Goal: Information Seeking & Learning: Learn about a topic

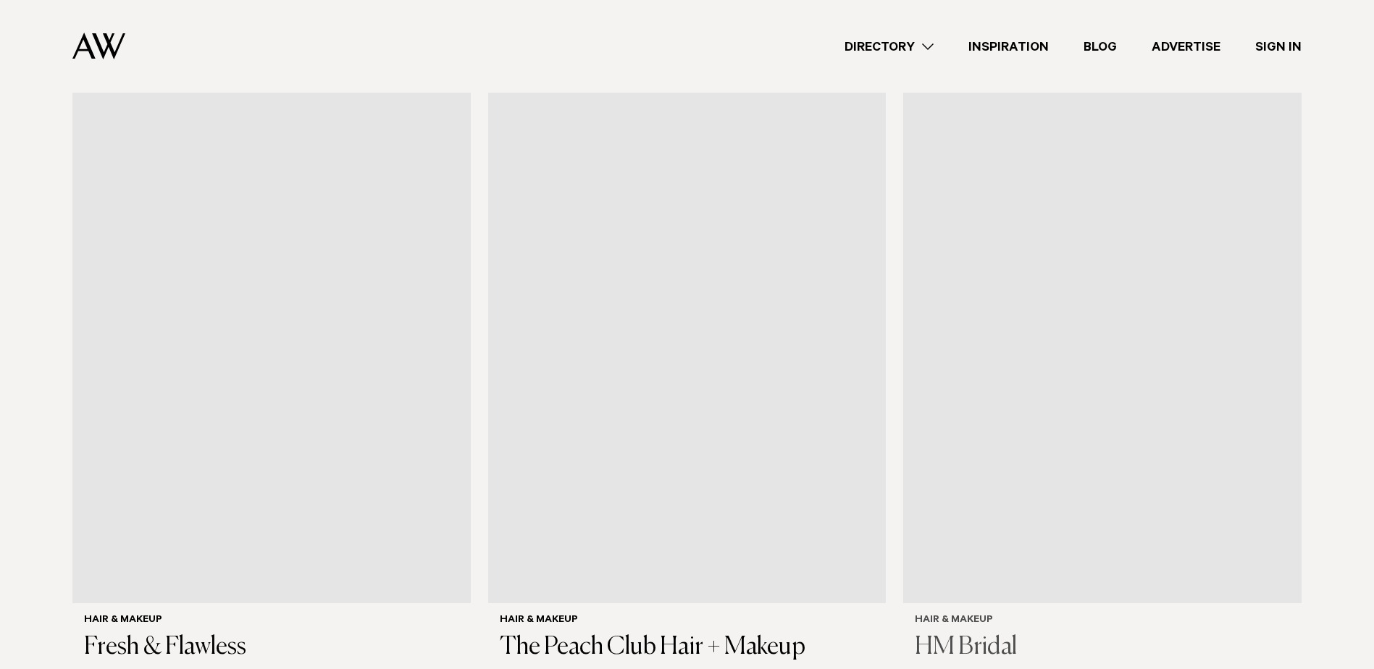
scroll to position [1087, 0]
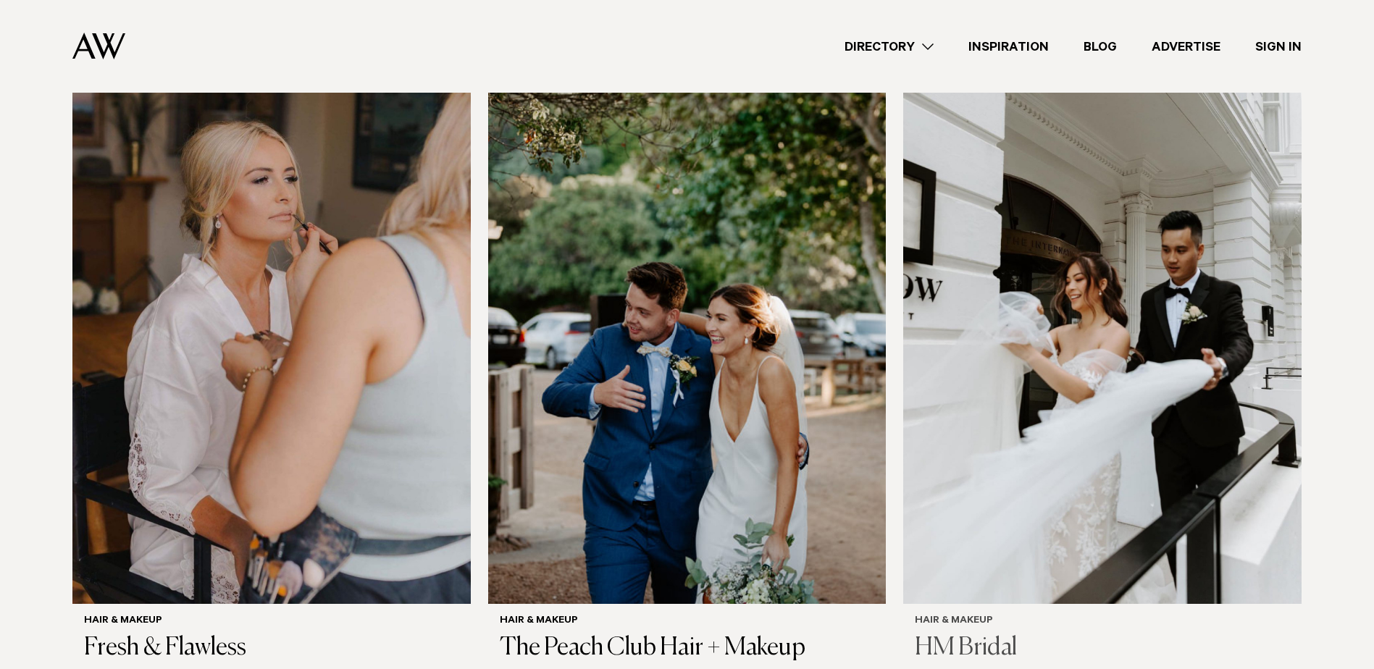
click at [934, 356] on img at bounding box center [1102, 337] width 398 height 534
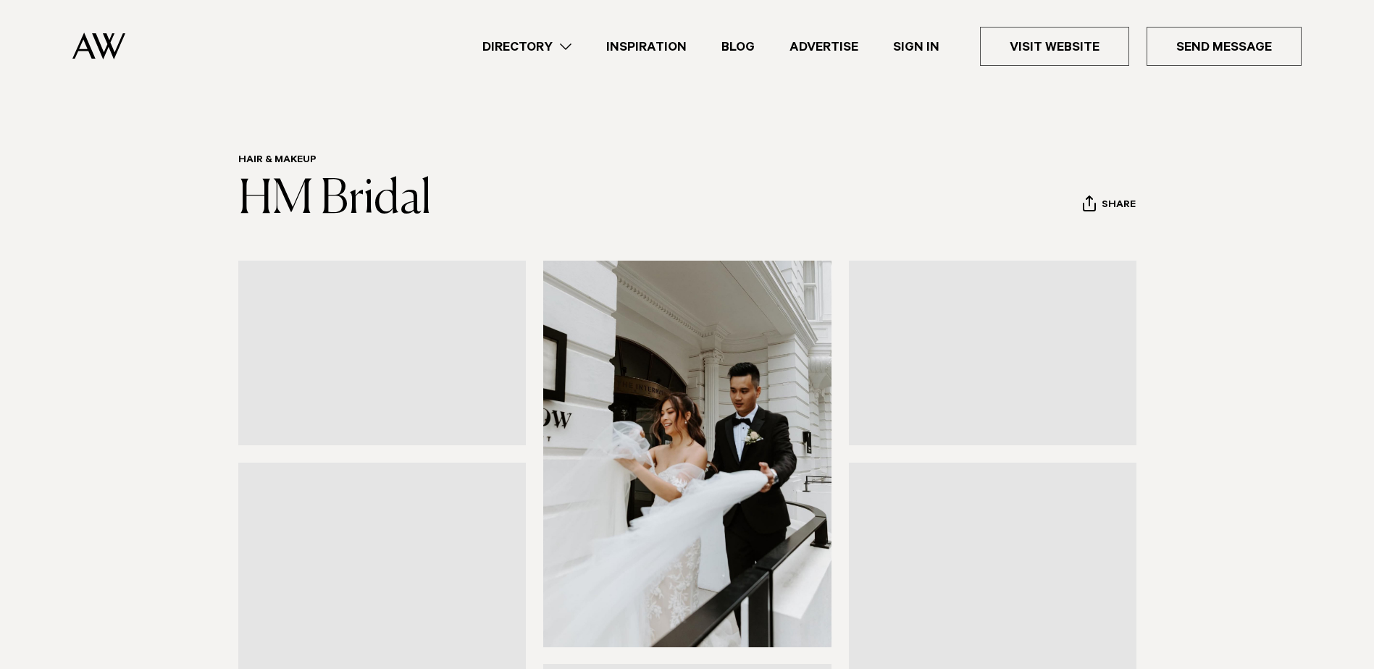
scroll to position [362, 0]
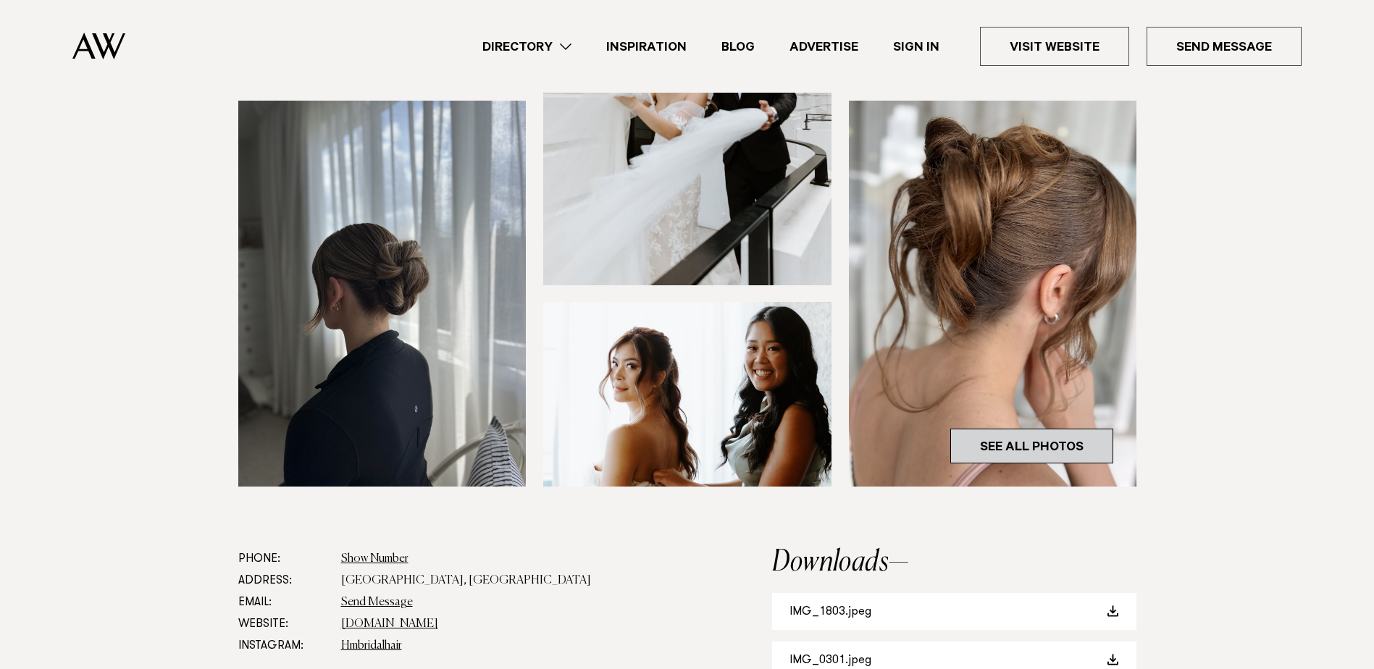
click at [1006, 431] on link "See All Photos" at bounding box center [1032, 446] width 163 height 35
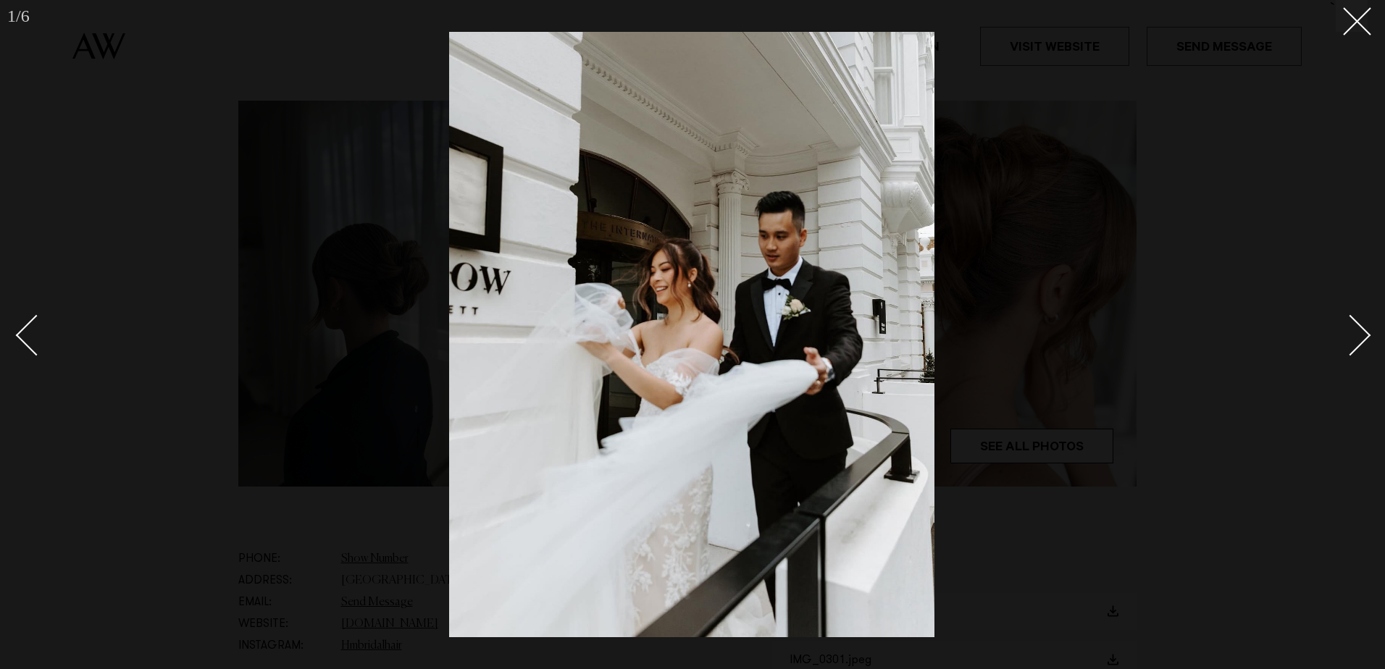
click at [1366, 335] on div "Next slide" at bounding box center [1350, 335] width 41 height 41
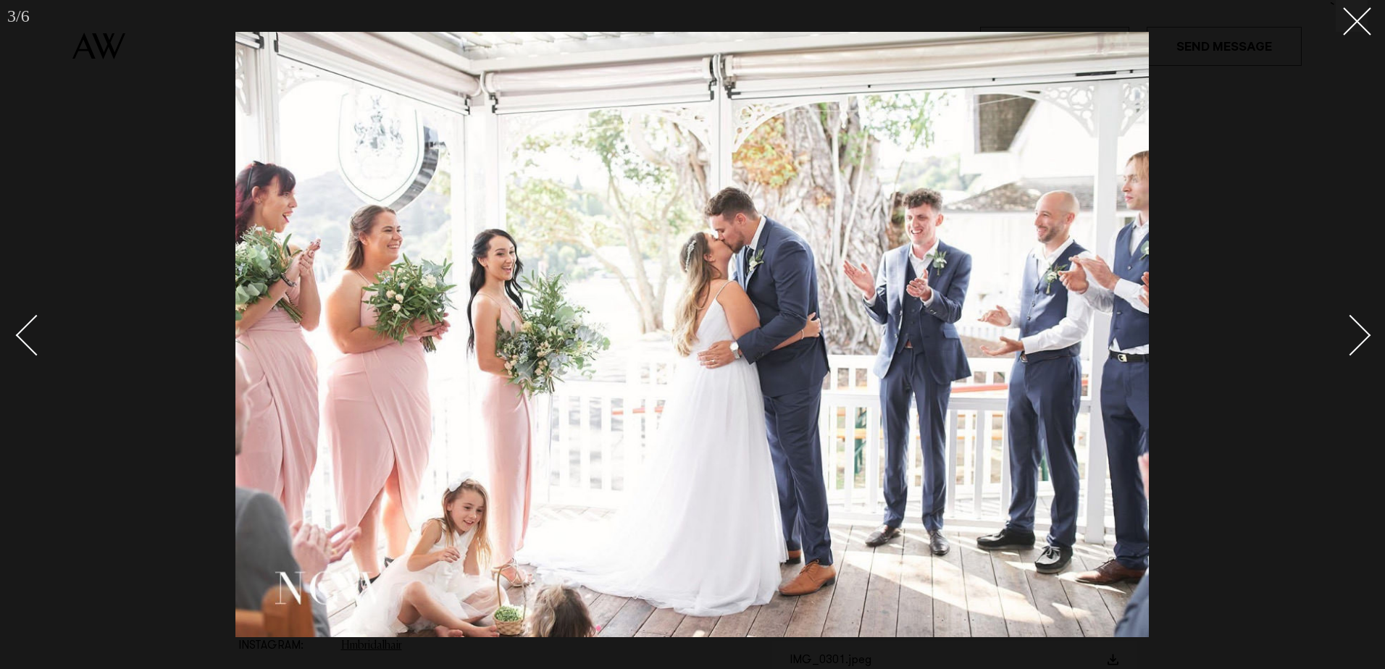
click at [1365, 335] on div "Next slide" at bounding box center [1350, 335] width 41 height 41
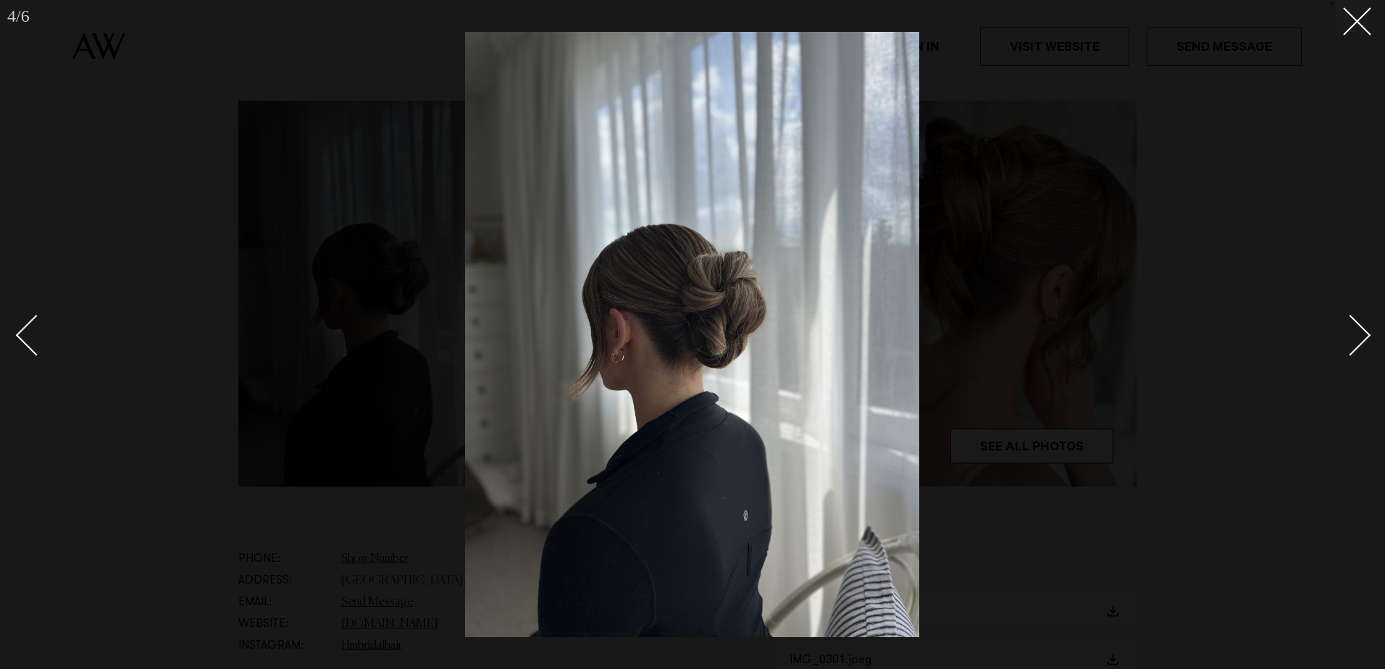
click at [1365, 335] on div "Next slide" at bounding box center [1350, 335] width 41 height 41
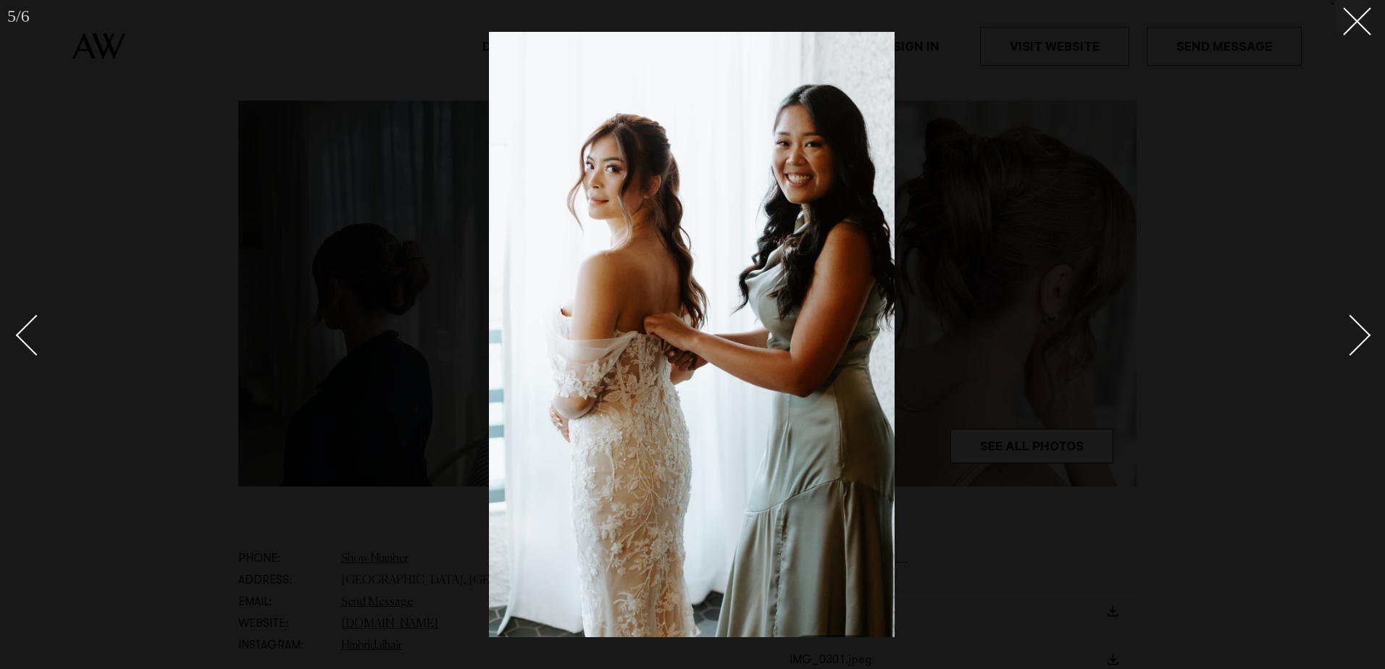
click at [1365, 335] on div "Next slide" at bounding box center [1350, 335] width 41 height 41
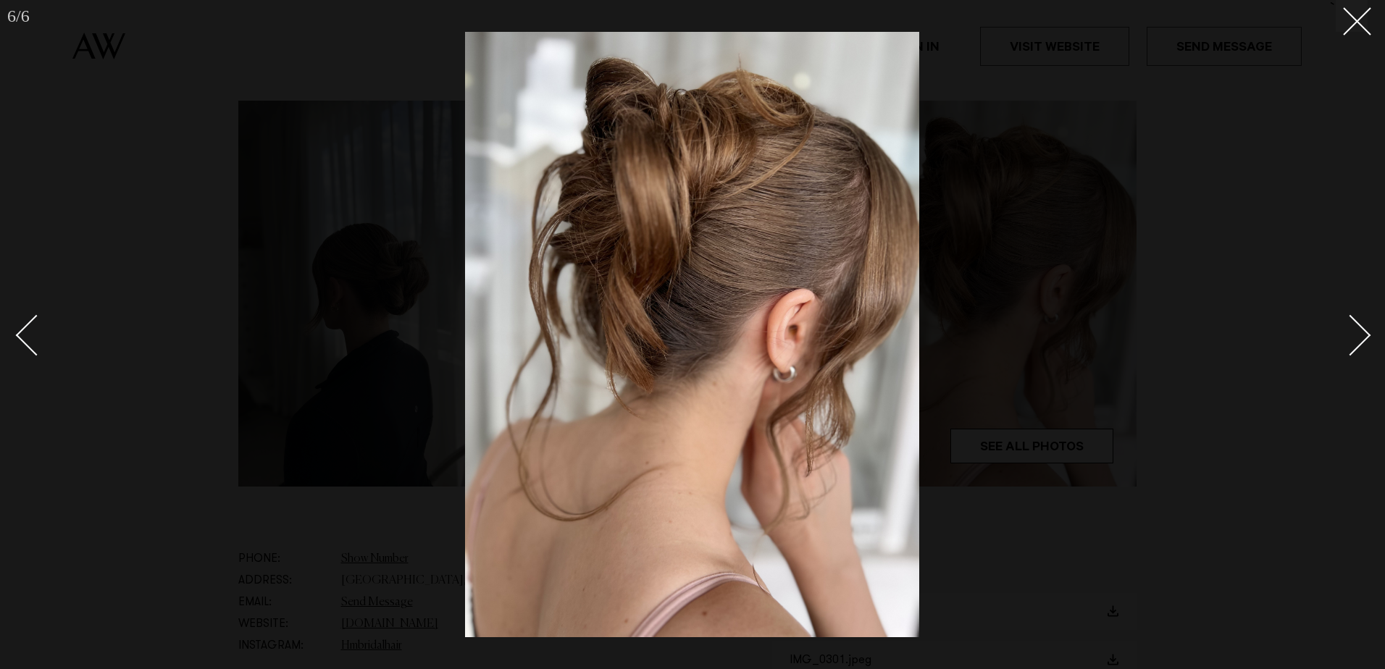
click at [1365, 335] on div "Next slide" at bounding box center [1350, 335] width 41 height 41
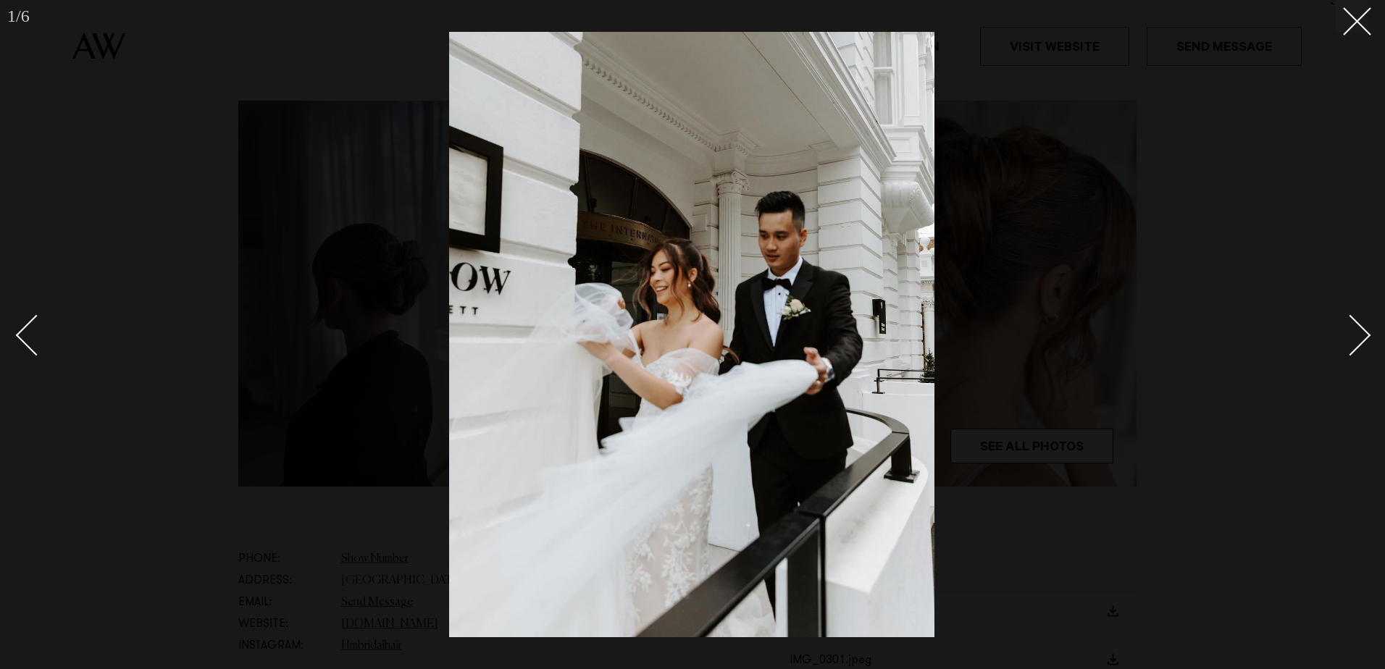
click at [1365, 335] on div "Next slide" at bounding box center [1350, 335] width 41 height 41
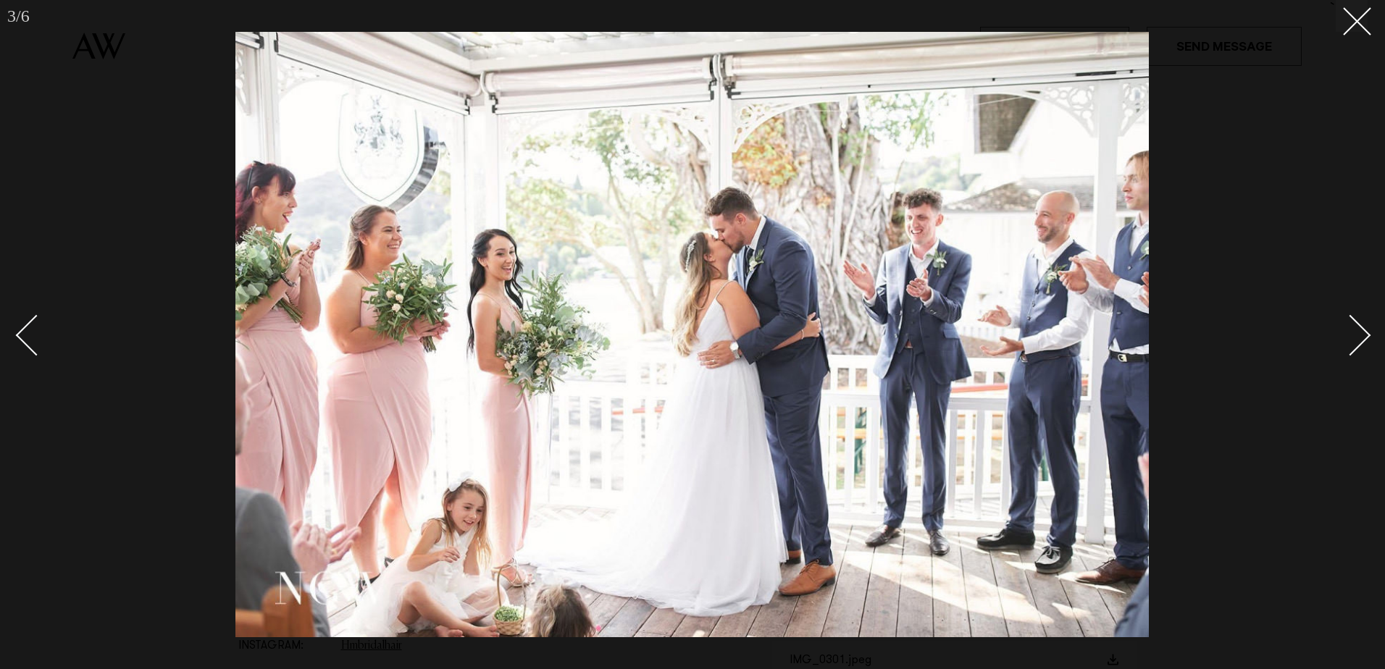
click at [1365, 335] on div "Next slide" at bounding box center [1350, 335] width 41 height 41
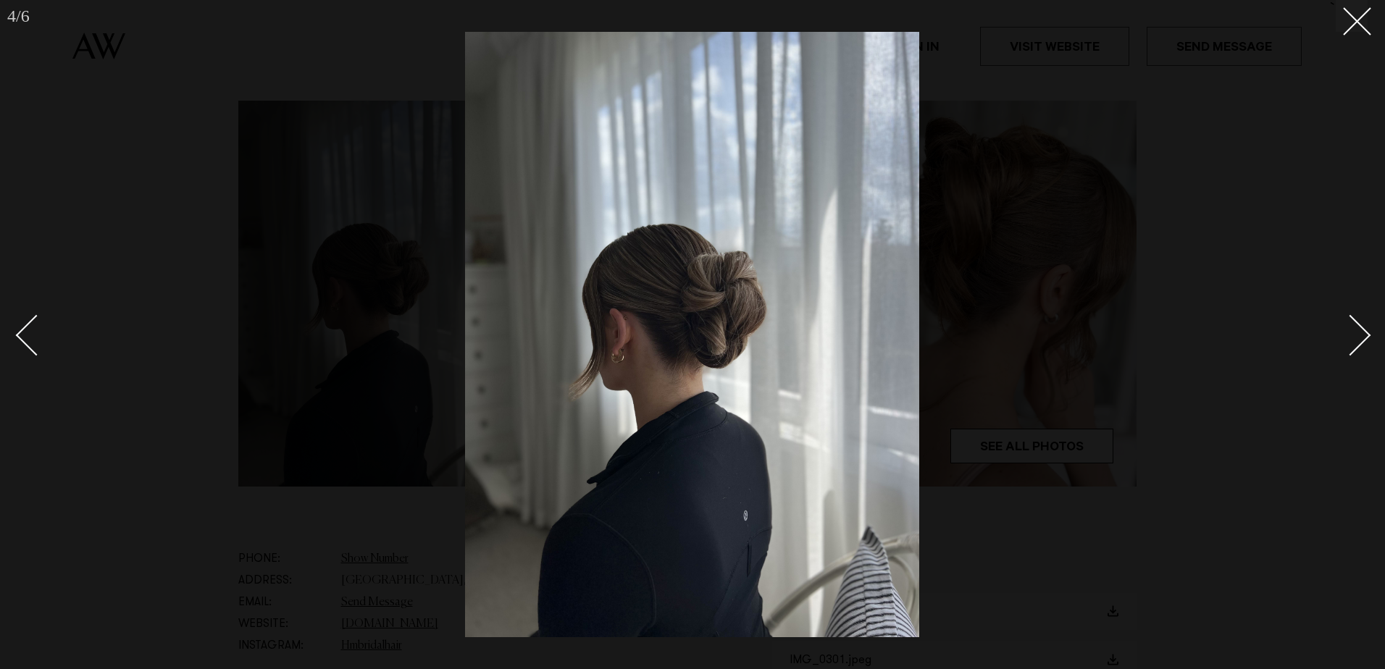
click at [1365, 335] on div "Next slide" at bounding box center [1350, 335] width 41 height 41
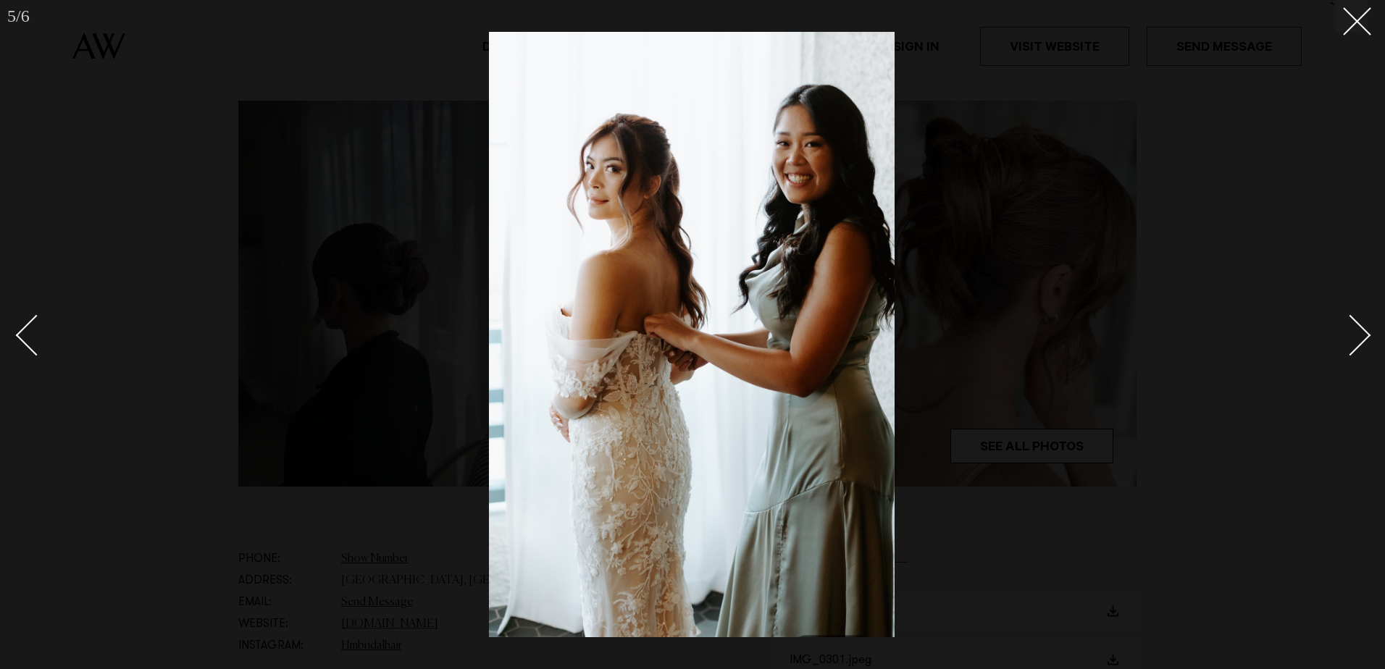
click at [1344, 30] on button at bounding box center [1352, 16] width 32 height 32
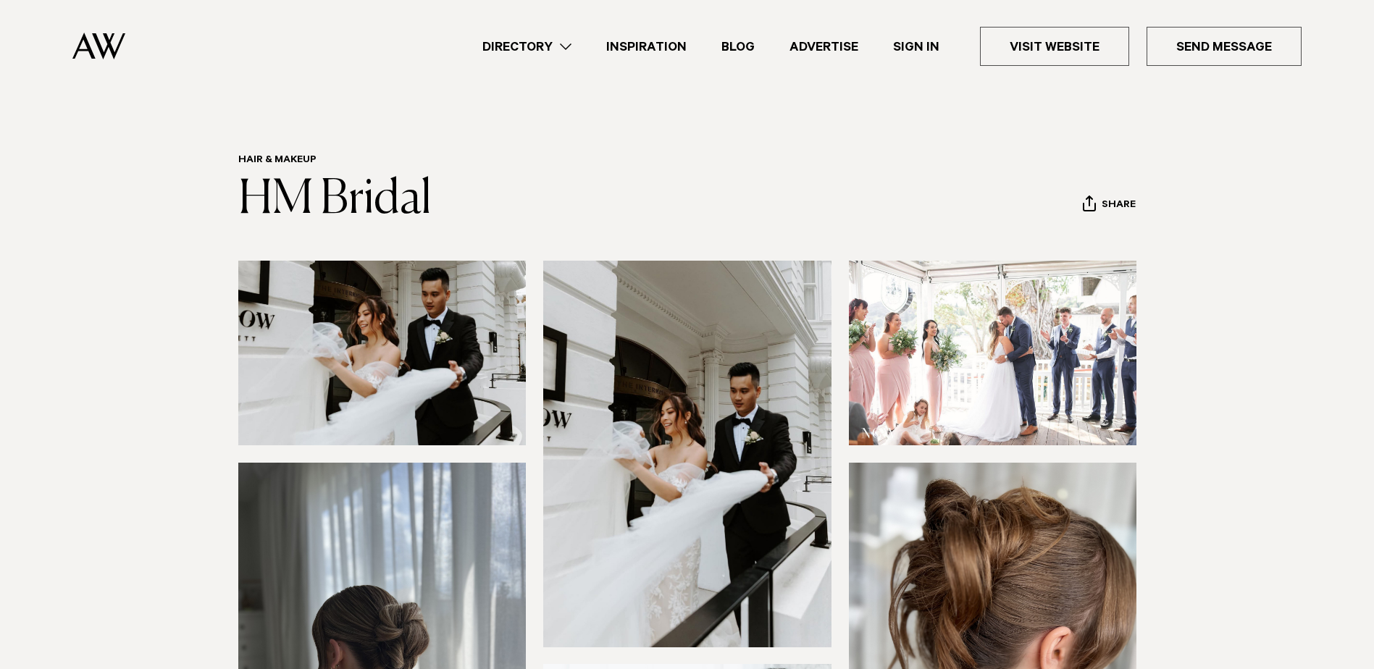
click at [263, 156] on link "Hair & Makeup" at bounding box center [277, 161] width 78 height 12
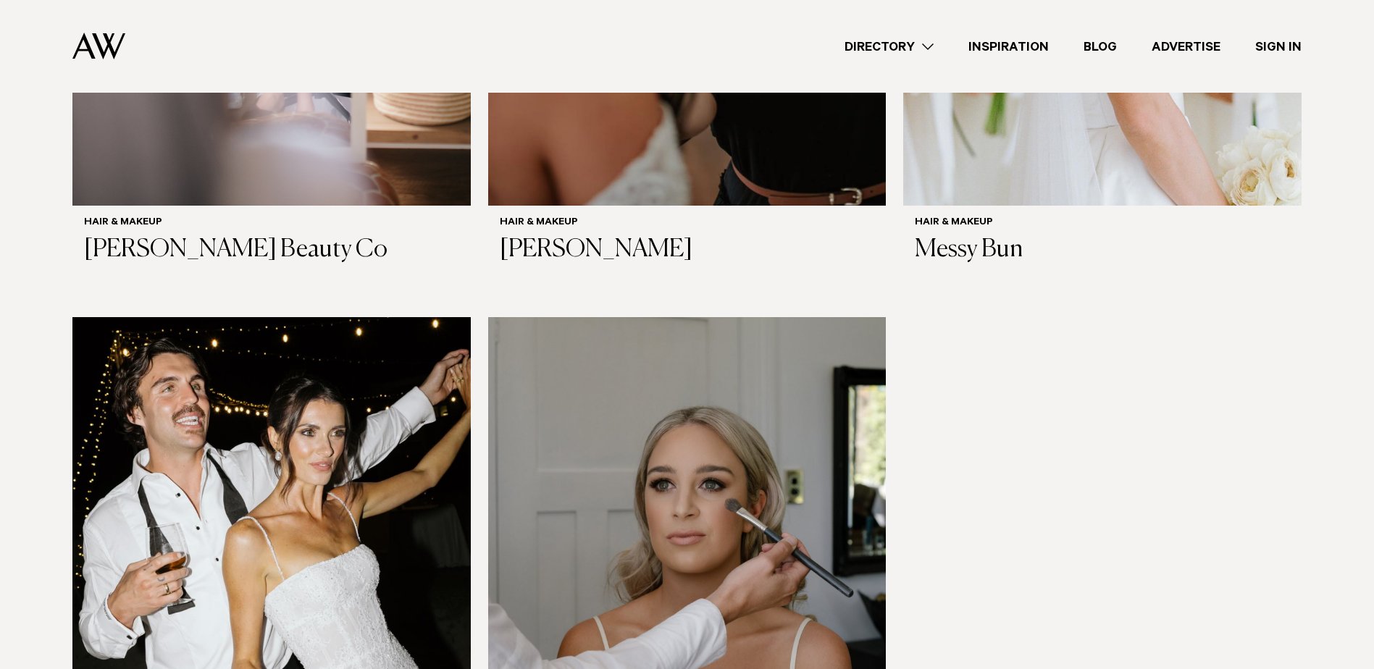
scroll to position [4274, 0]
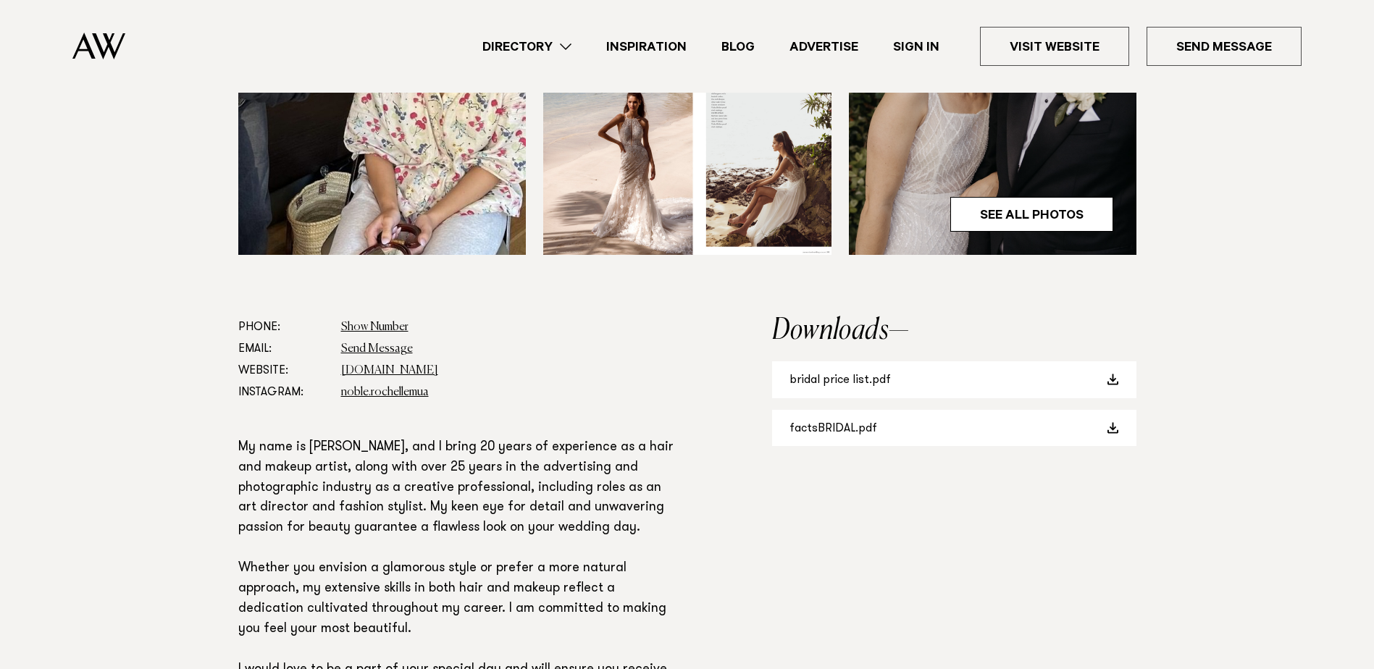
scroll to position [797, 0]
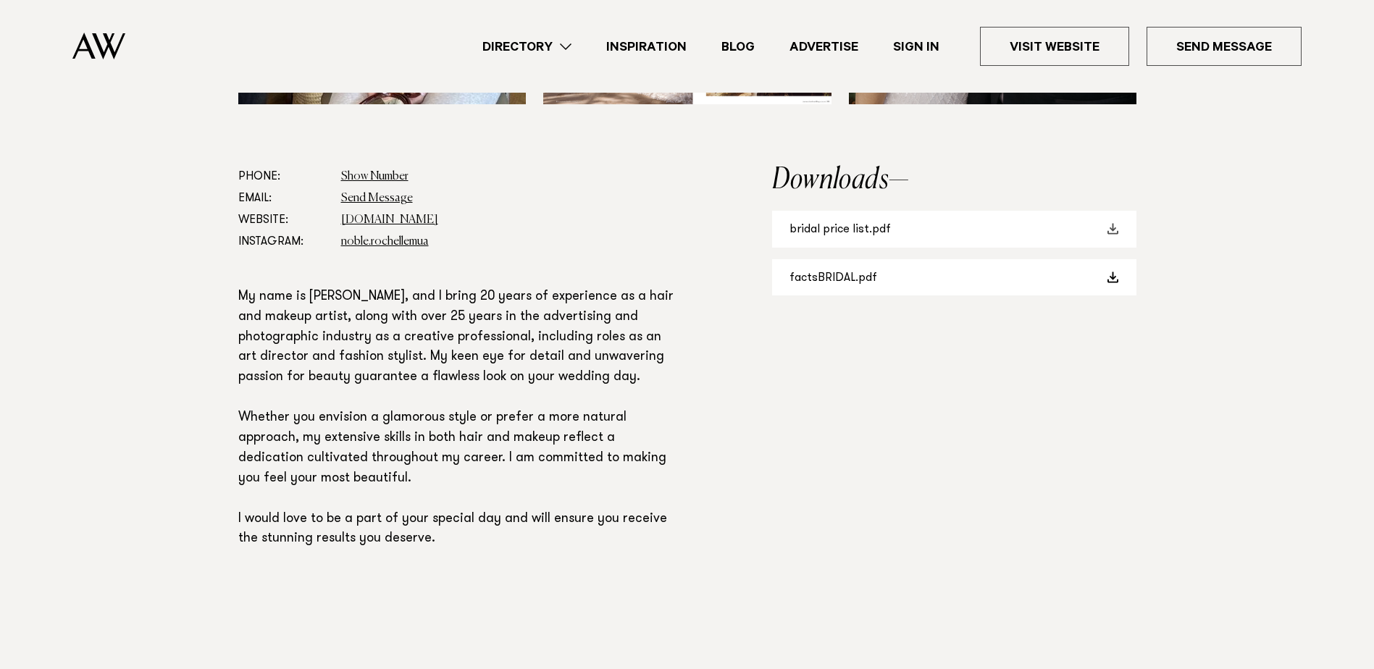
click at [872, 233] on link "bridal price list.pdf" at bounding box center [954, 229] width 364 height 37
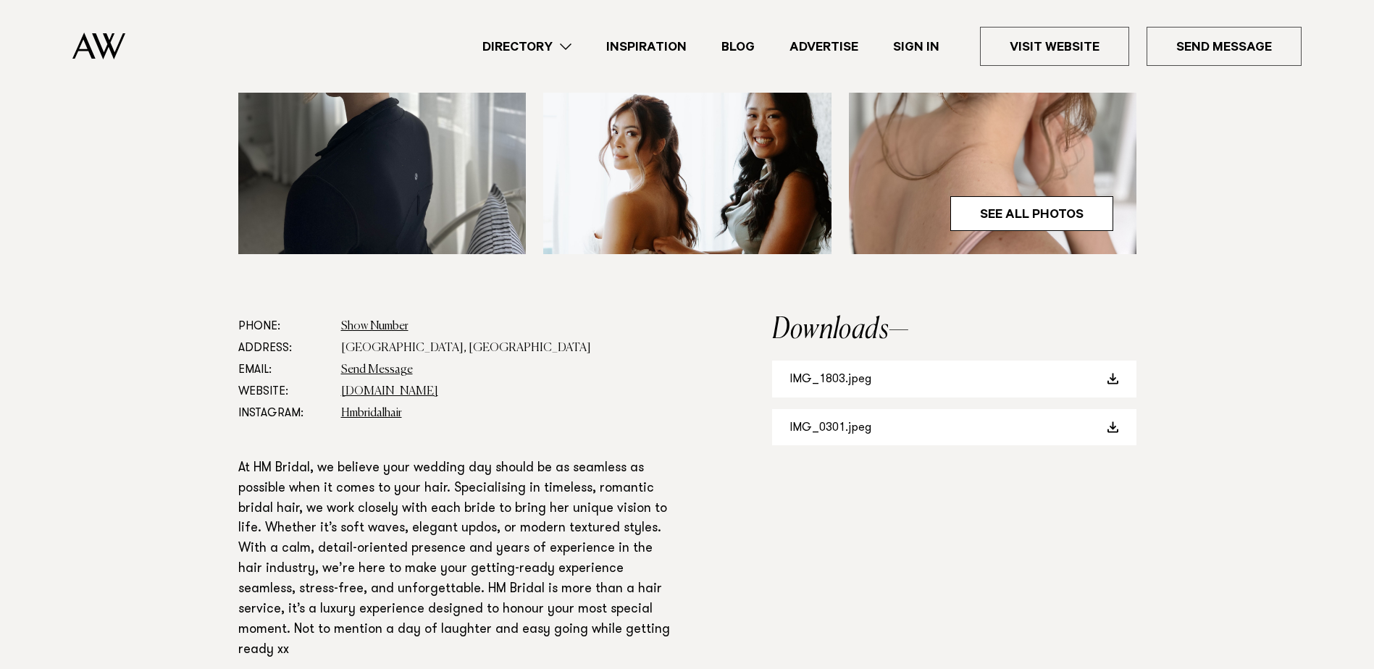
scroll to position [435, 0]
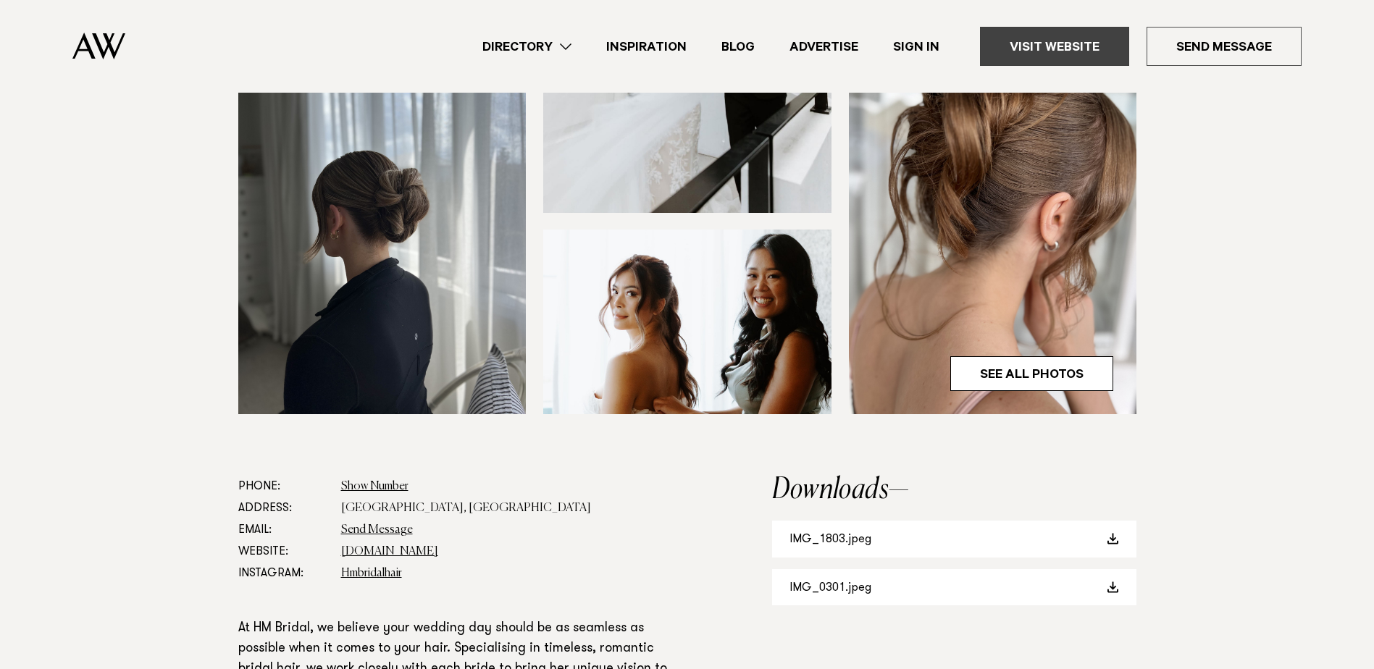
click at [1057, 54] on link "Visit Website" at bounding box center [1054, 46] width 149 height 39
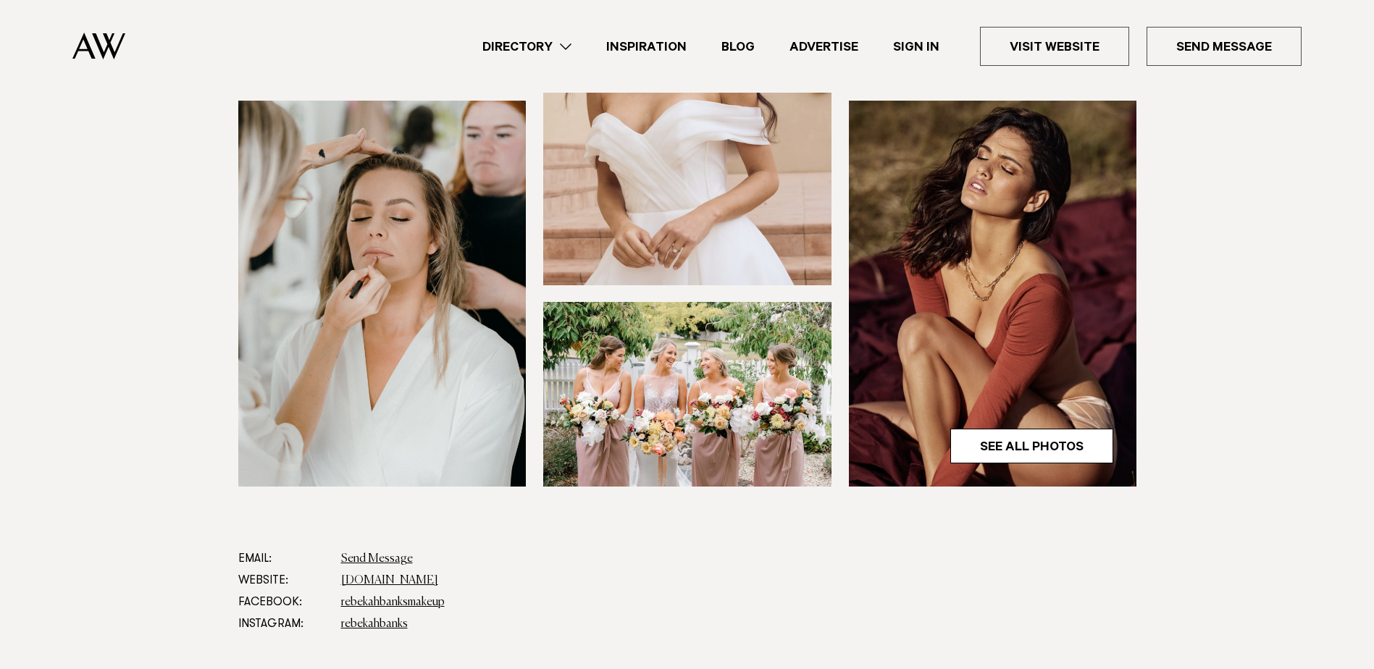
scroll to position [797, 0]
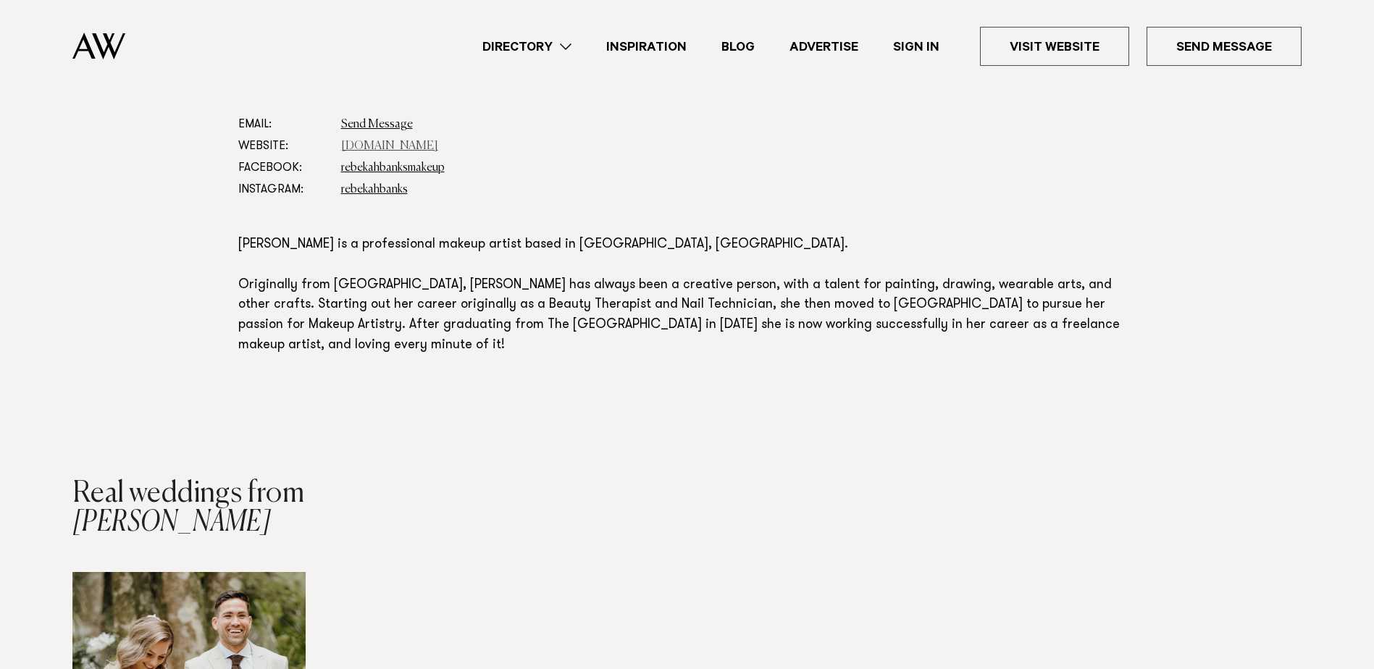
click at [438, 143] on link "[DOMAIN_NAME]" at bounding box center [389, 147] width 97 height 12
